Goal: Communication & Community: Answer question/provide support

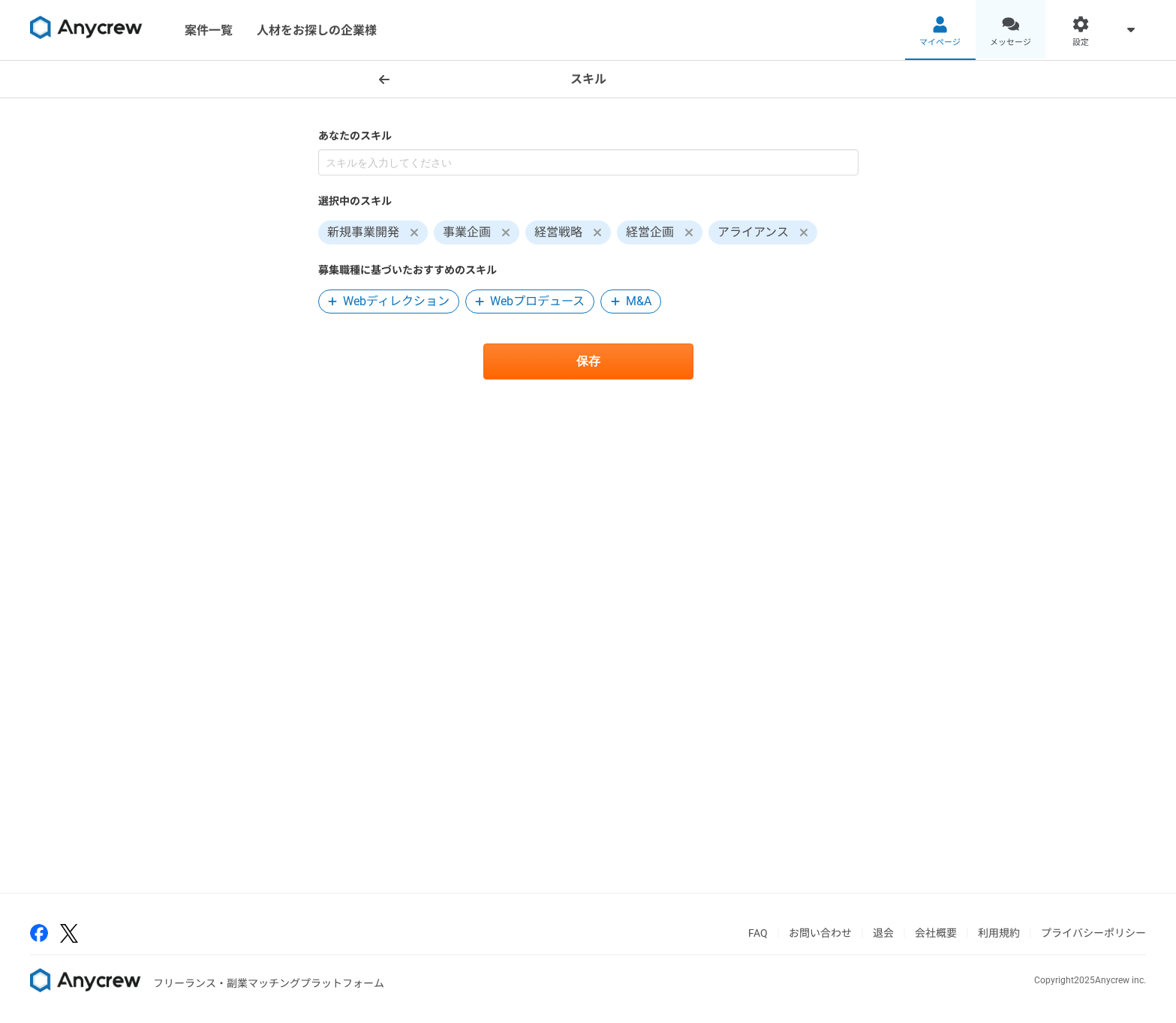
click at [1016, 33] on link "メッセージ" at bounding box center [1011, 30] width 70 height 60
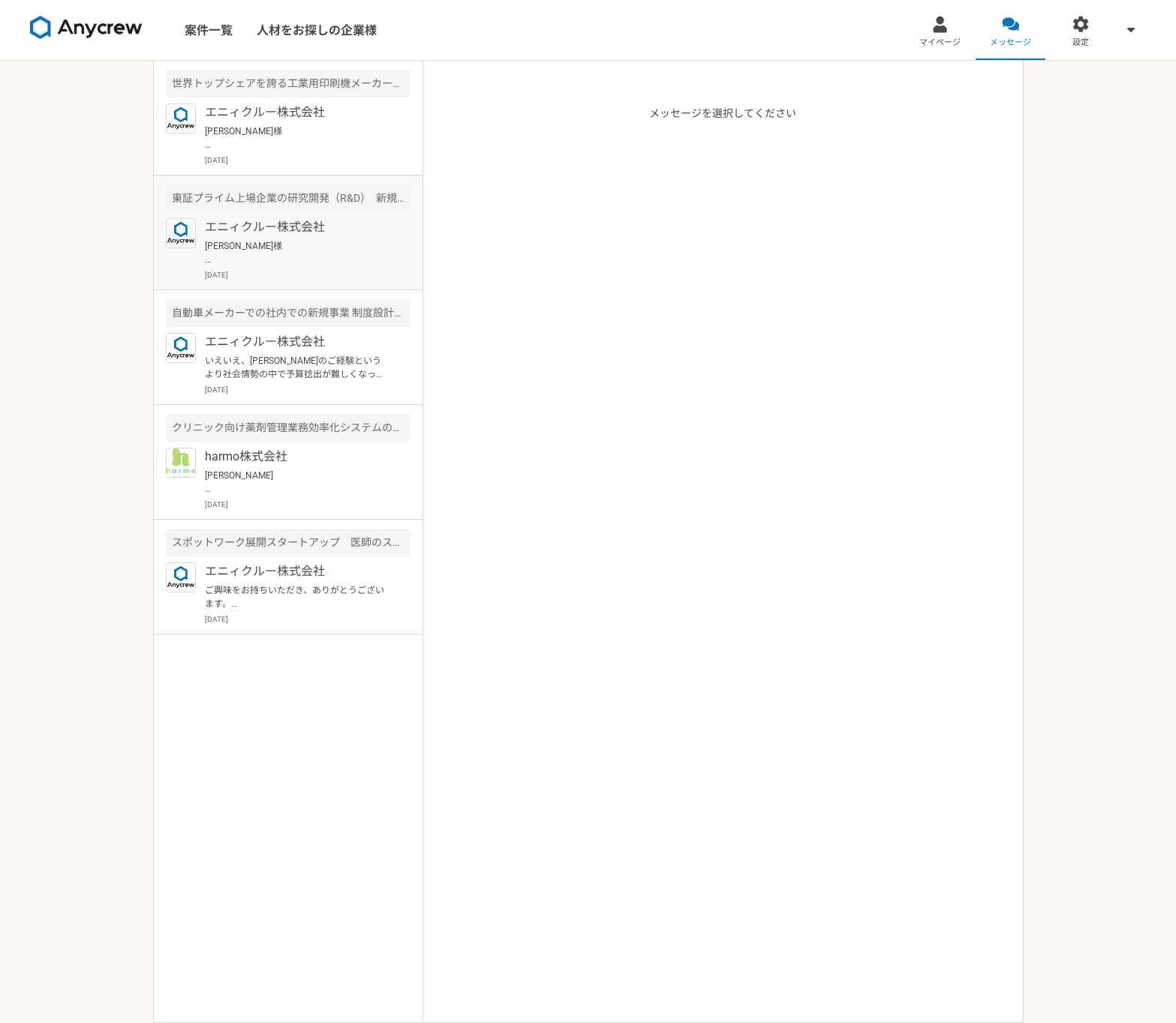
click at [337, 247] on p "[PERSON_NAME]様 ご連絡ありがとうございます！ 私の力不足でお役に立てず申し訳ございませんでした。 また何かありましたらどうぞよろしくお願いいたし…" at bounding box center [297, 253] width 185 height 27
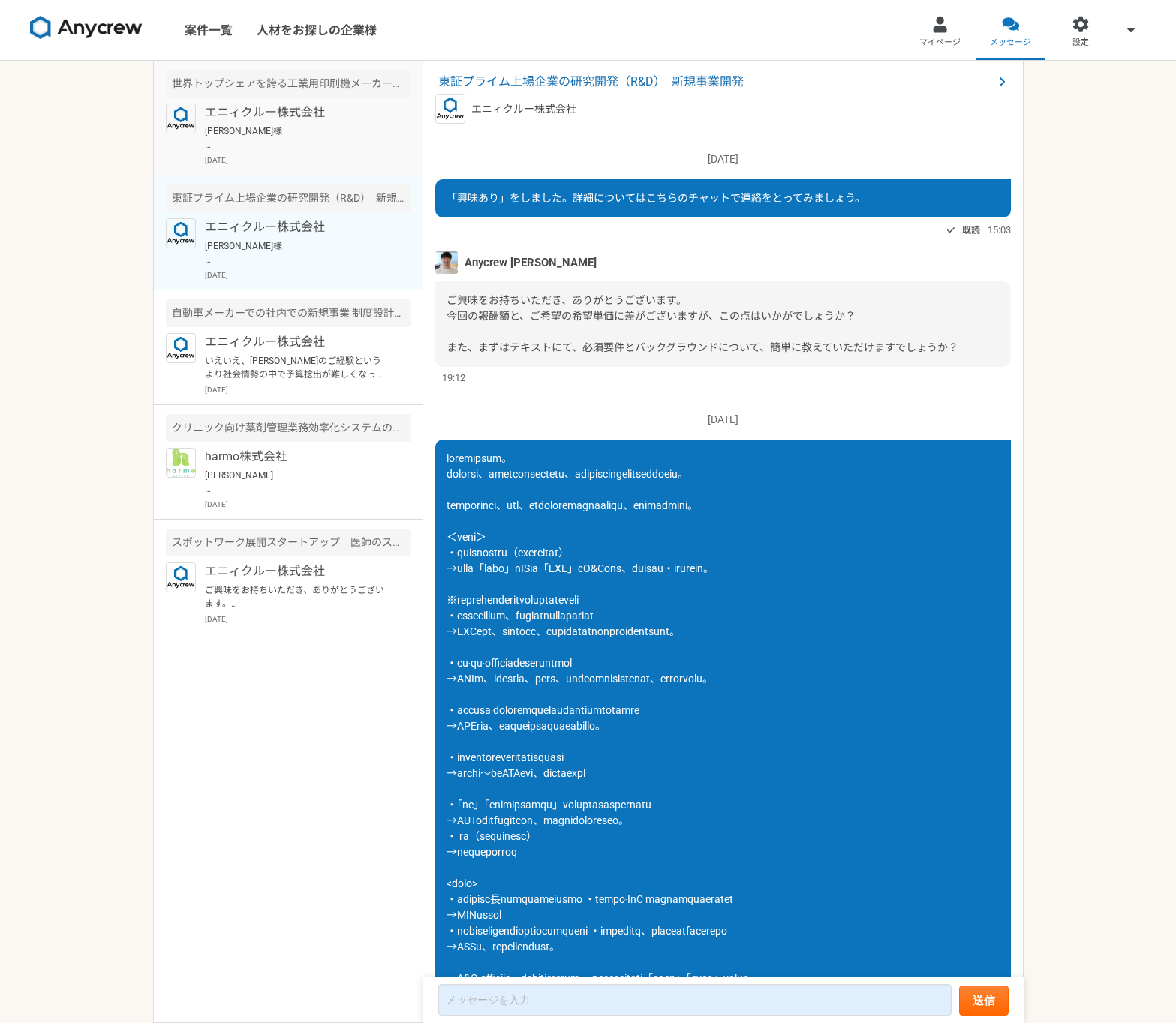
scroll to position [850, 0]
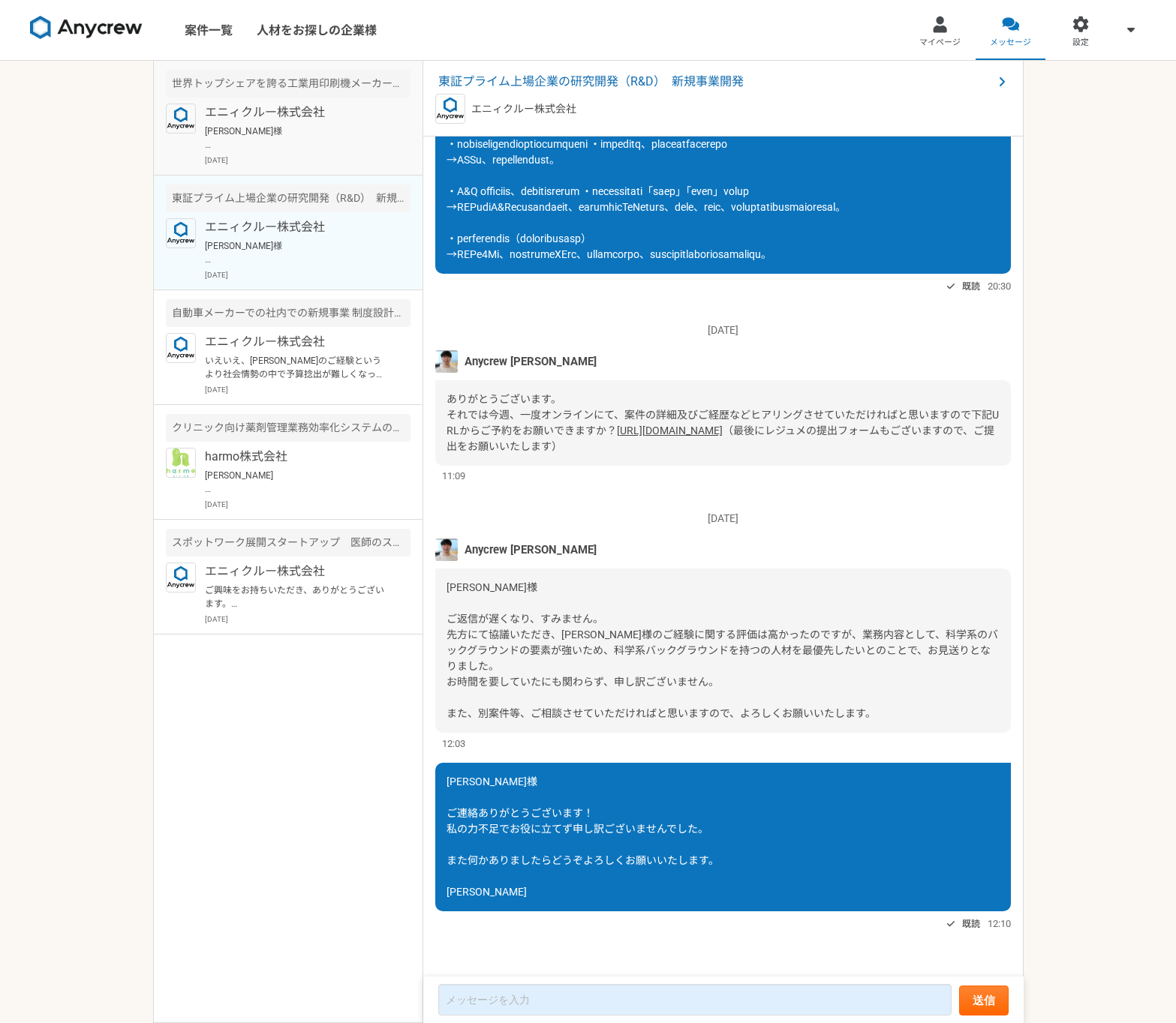
click at [322, 146] on p "[PERSON_NAME]様 お世話になっております。 Anycrewの[PERSON_NAME]です。 本件、営業顧問の案件なのですが、もし、ご支援が可能で…" at bounding box center [297, 138] width 185 height 27
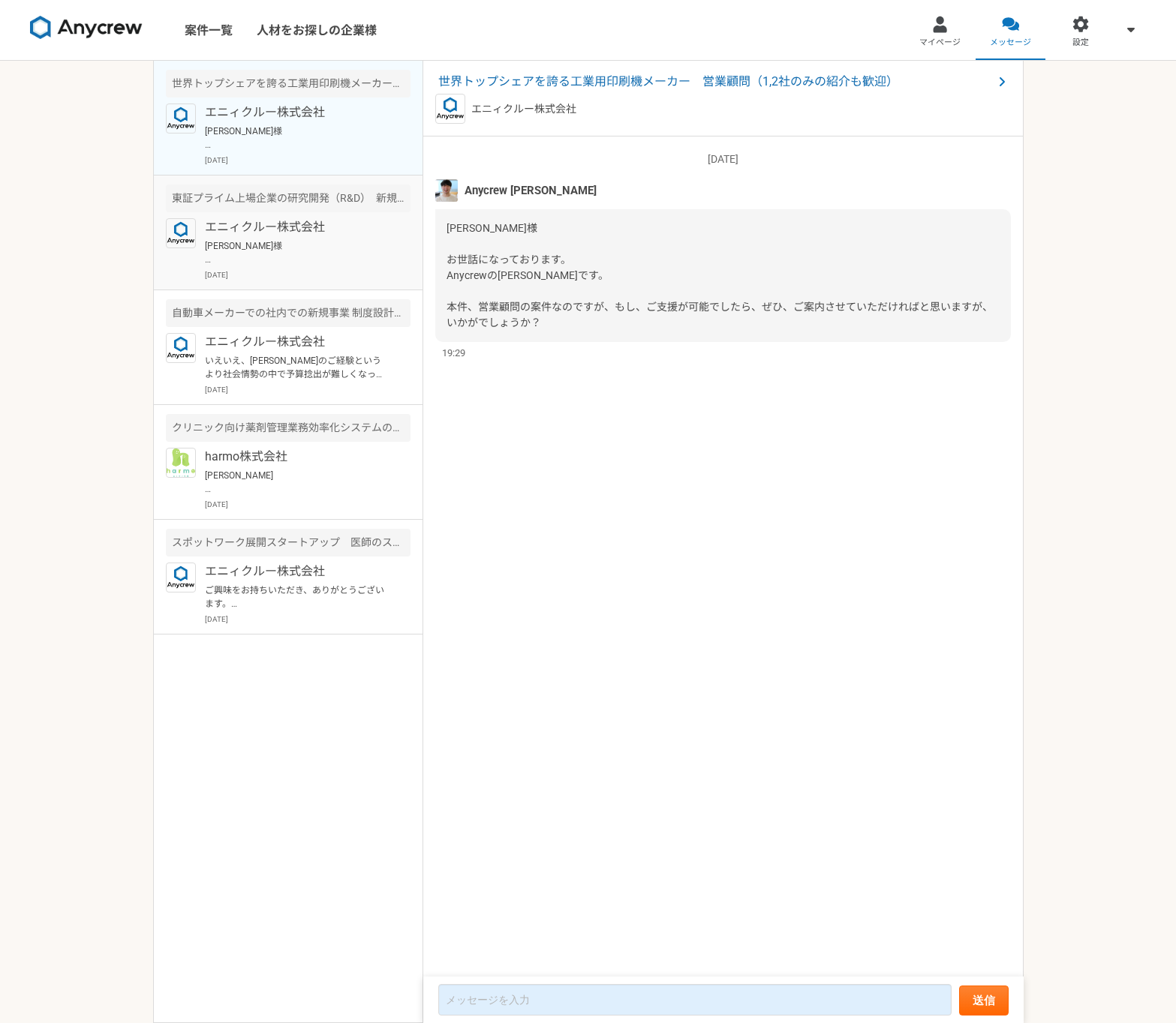
click at [315, 254] on p "[PERSON_NAME]様 ご連絡ありがとうございます！ 私の力不足でお役に立てず申し訳ございませんでした。 また何かありましたらどうぞよろしくお願いいたし…" at bounding box center [297, 253] width 185 height 27
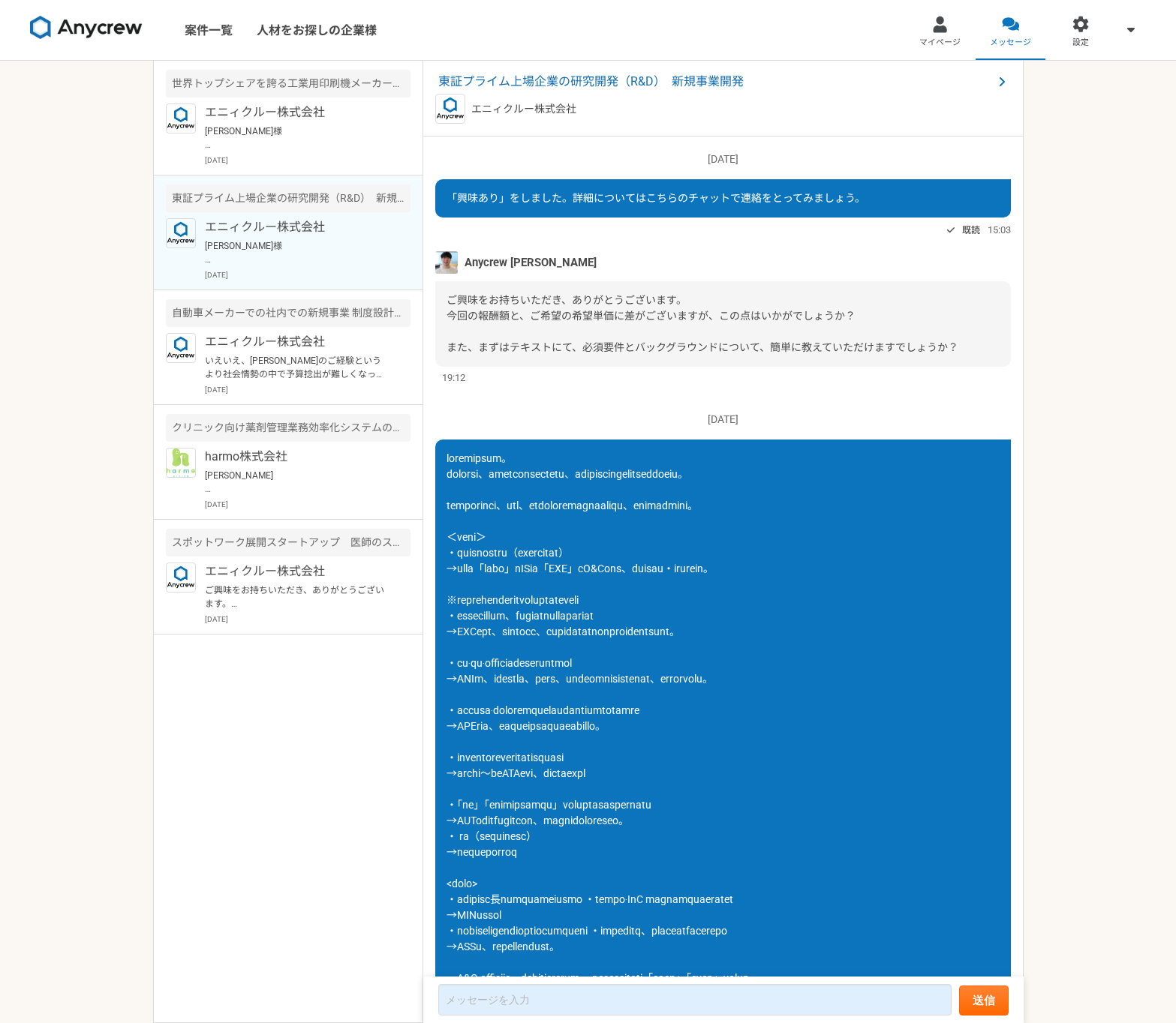
scroll to position [850, 0]
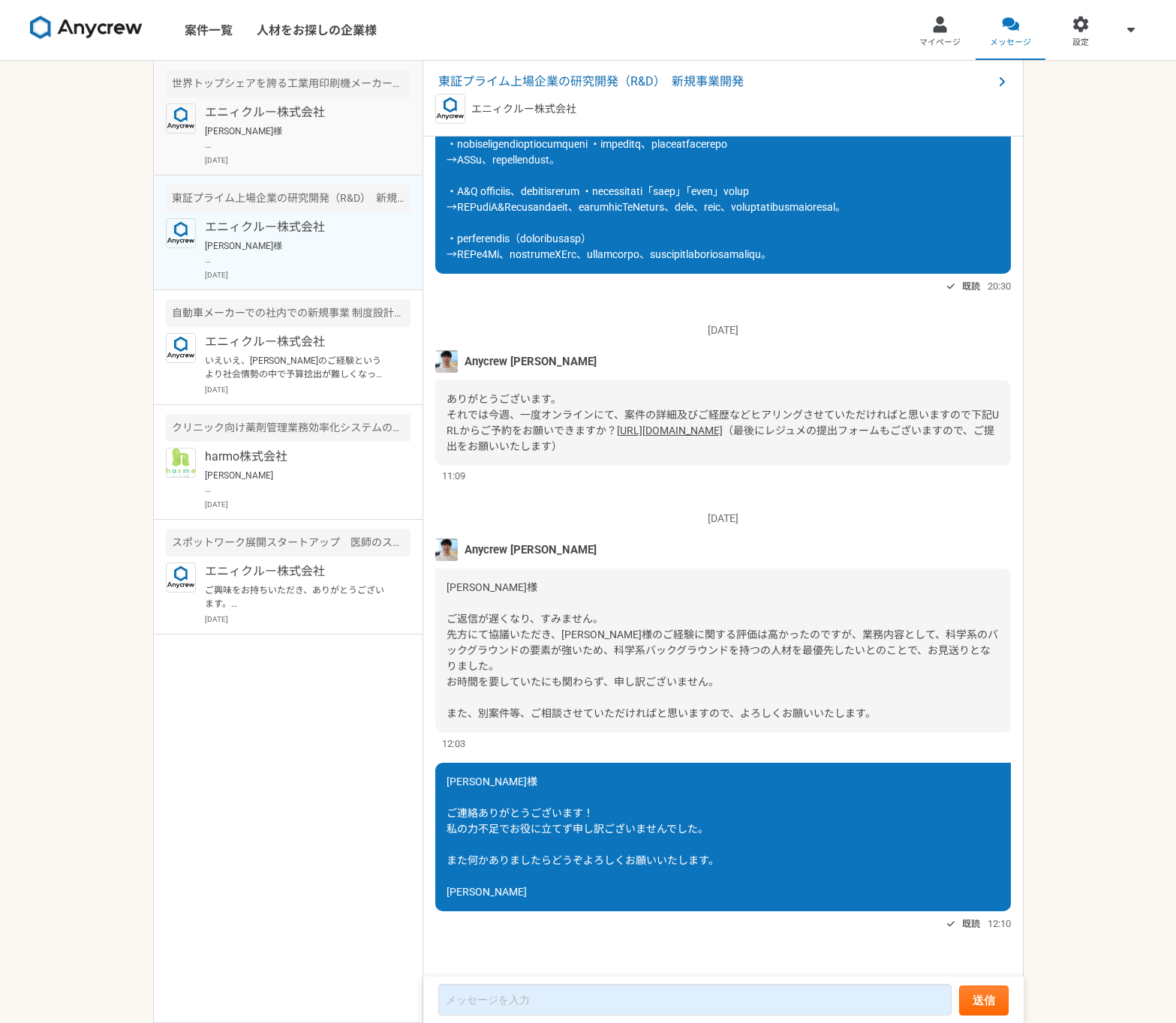
click at [308, 152] on div "エニィクルー株式会社 [PERSON_NAME]様 お世話になっております。 Anycrewの[PERSON_NAME]です。 本件、営業顧問の案件なのですが…" at bounding box center [308, 134] width 206 height 62
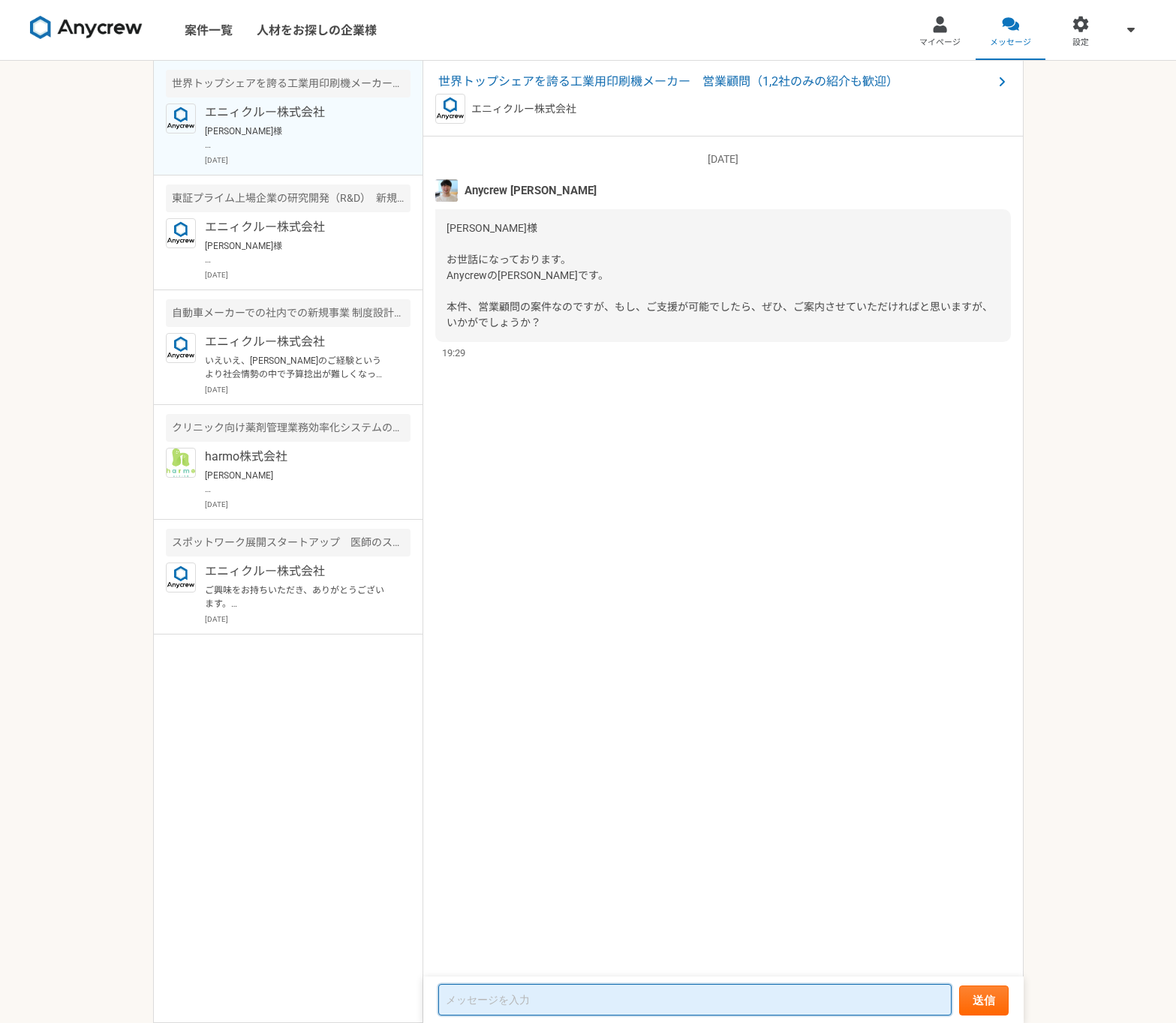
click at [706, 995] on textarea at bounding box center [694, 1000] width 514 height 32
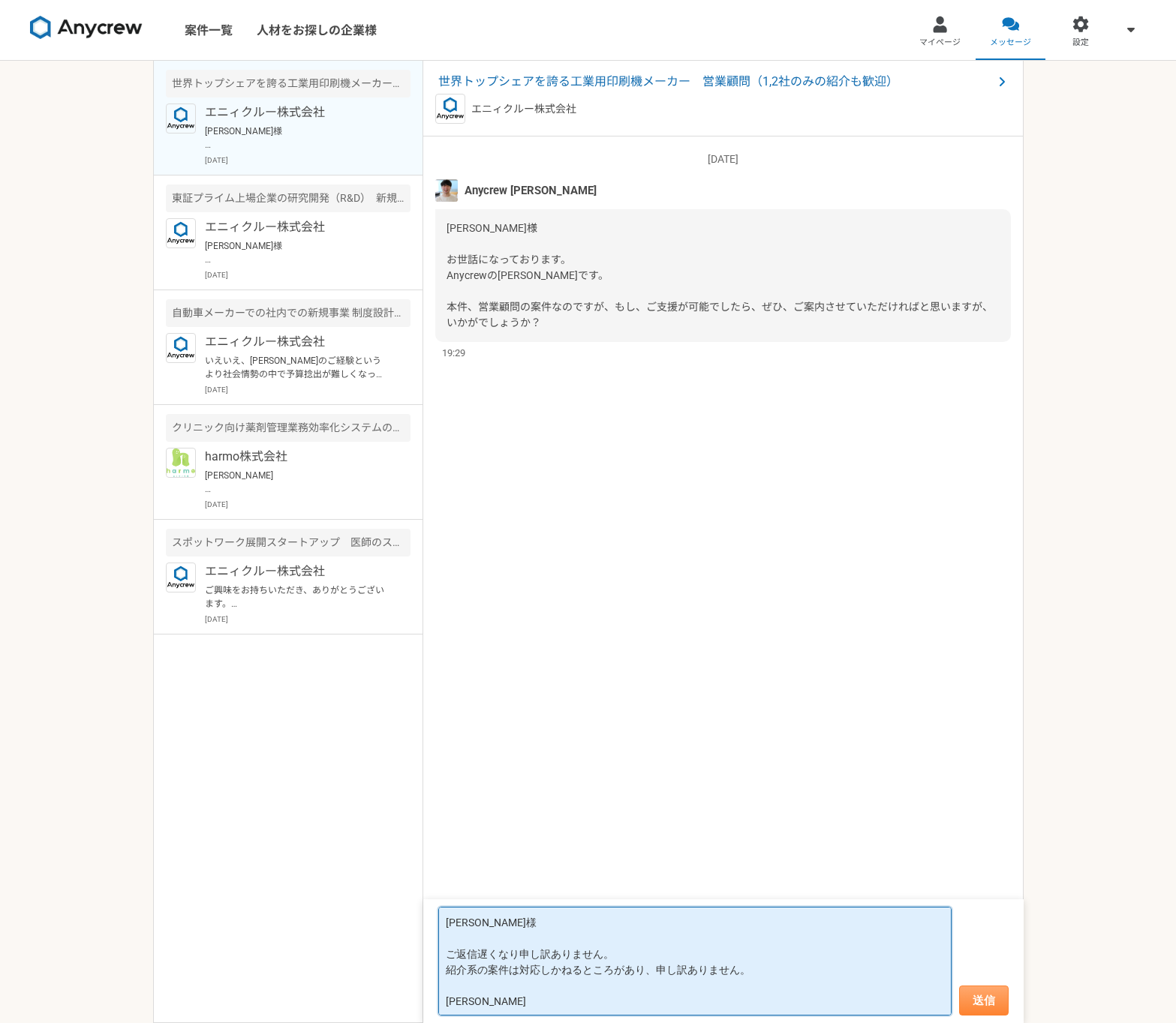
type textarea "[PERSON_NAME]様 ご返信遅くなり申し訳ありません。 紹介系の案件は対応しかねるところがあり、申し訳ありません。 [PERSON_NAME]"
click at [980, 999] on button "送信" at bounding box center [983, 1000] width 50 height 30
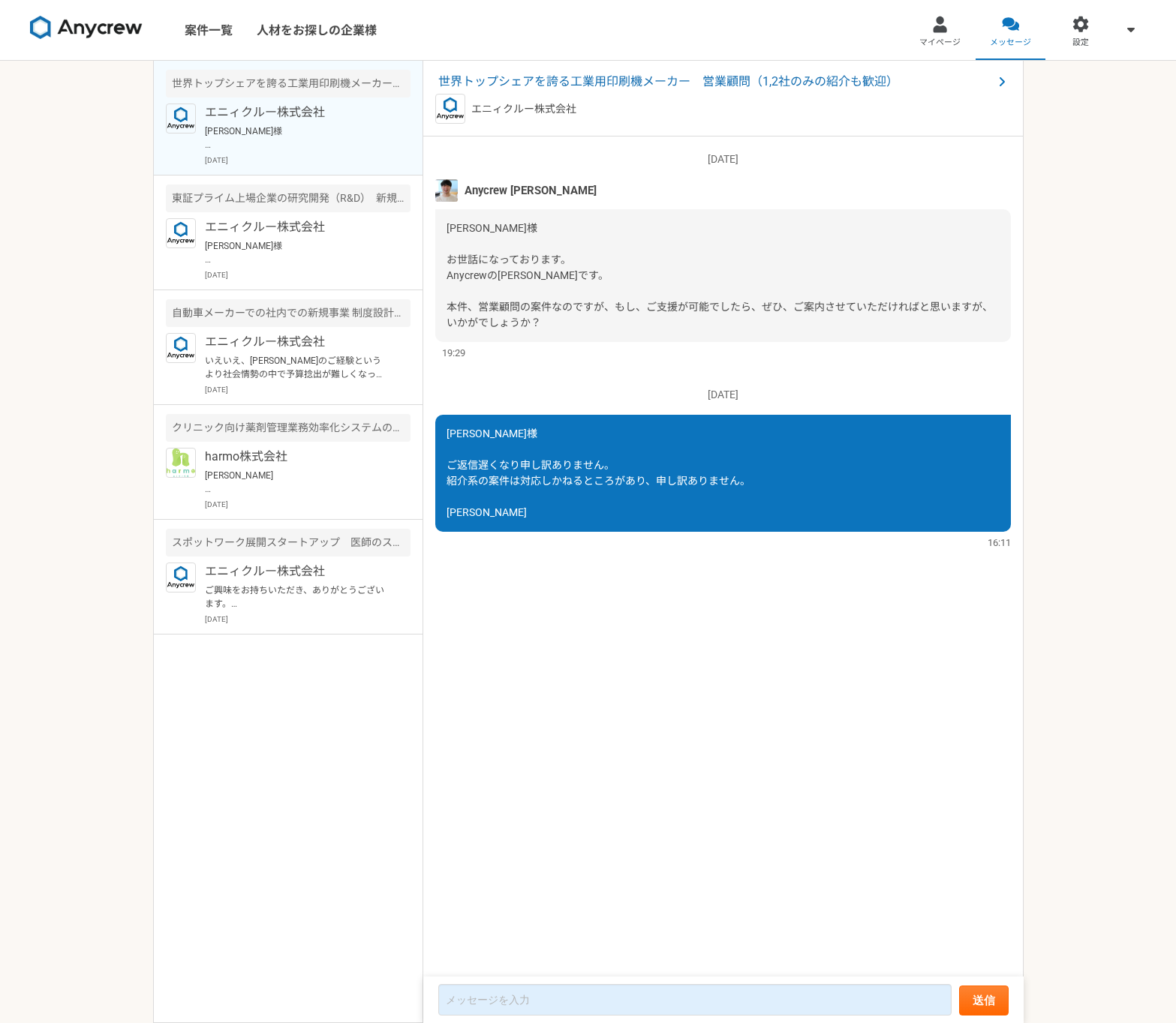
click at [57, 24] on img at bounding box center [86, 27] width 113 height 24
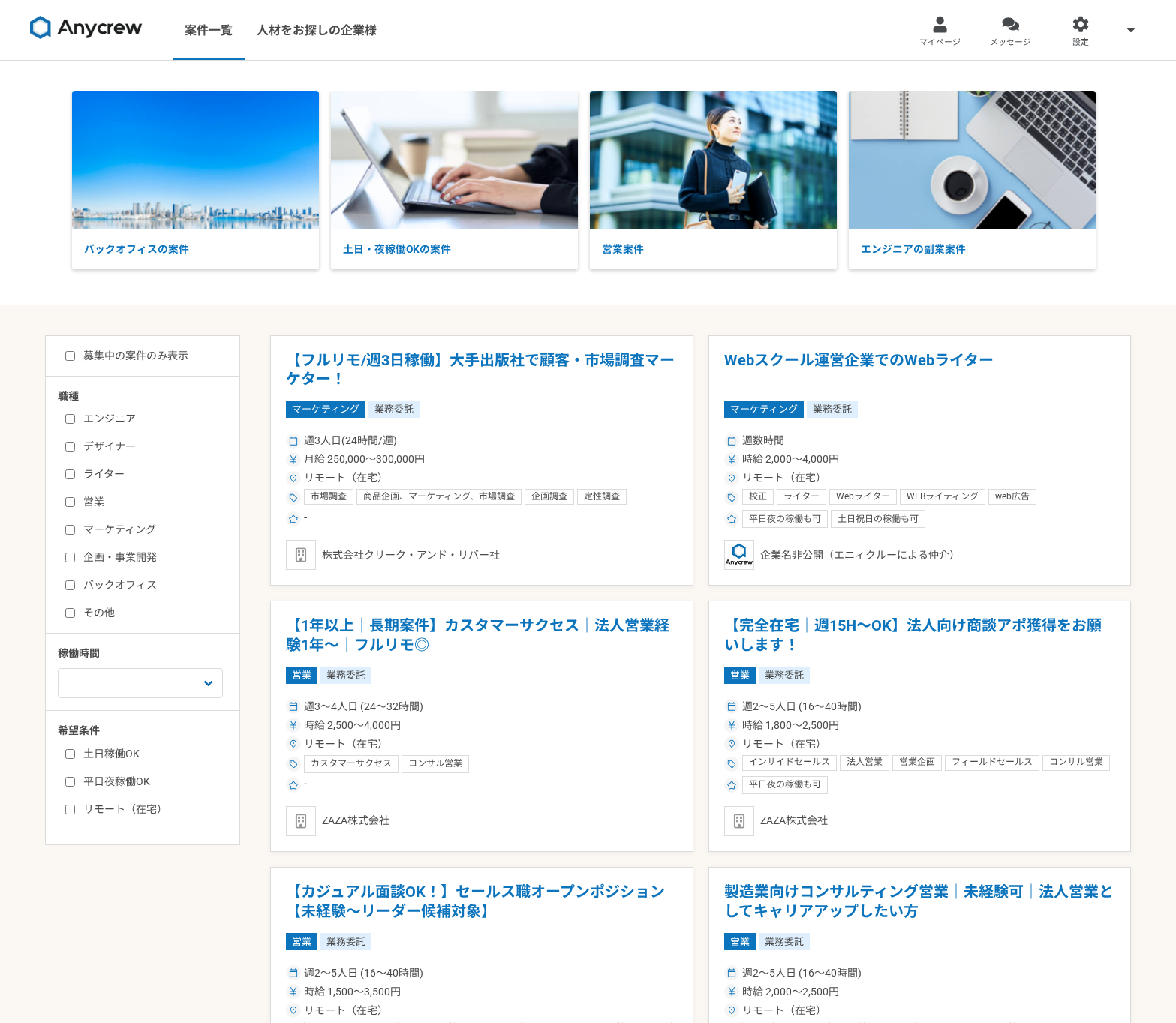
click at [121, 555] on label "企画・事業開発" at bounding box center [151, 557] width 172 height 15
click at [75, 555] on input "企画・事業開発" at bounding box center [69, 558] width 10 height 10
checkbox input "true"
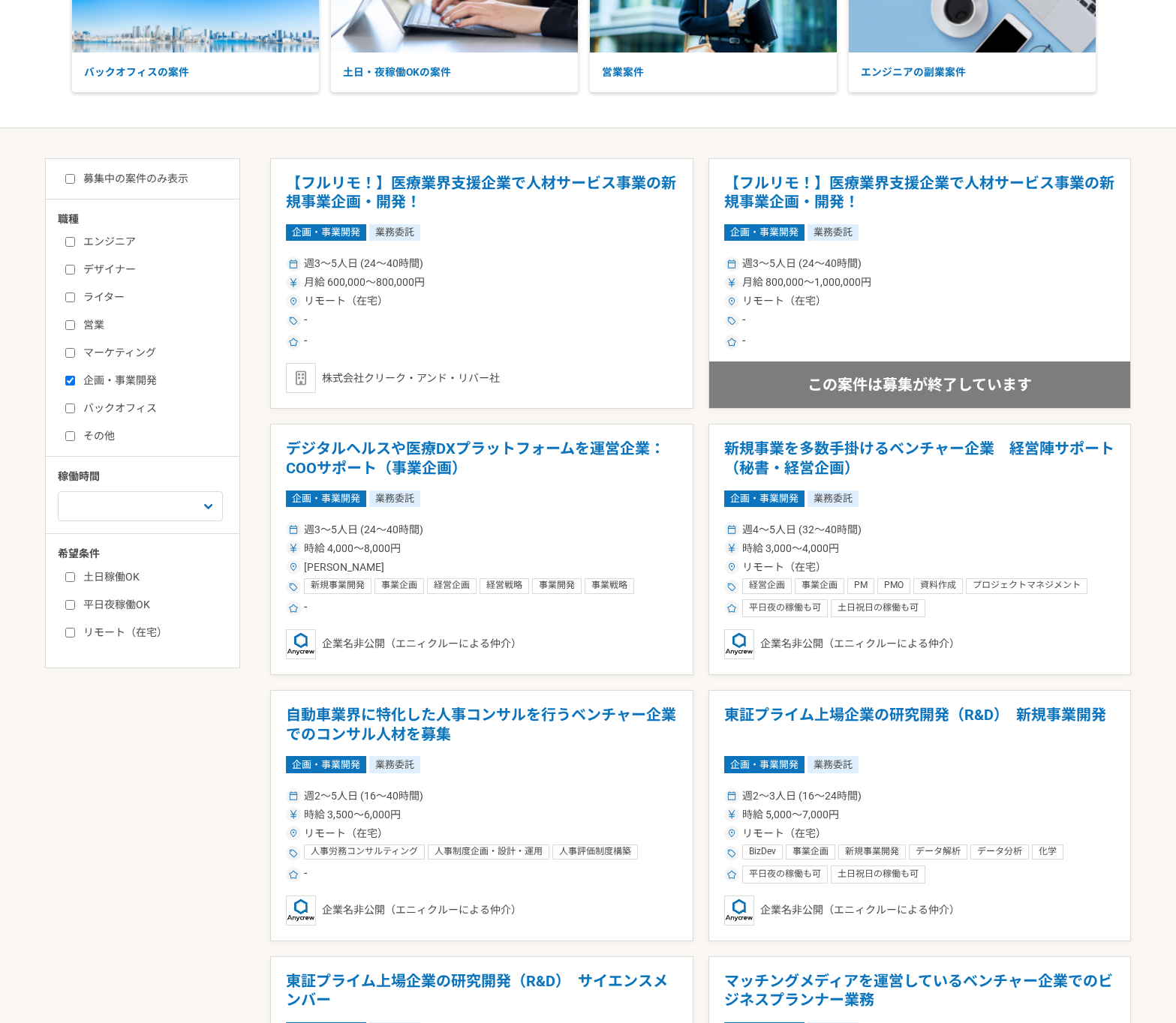
scroll to position [230, 0]
